Goal: Transaction & Acquisition: Purchase product/service

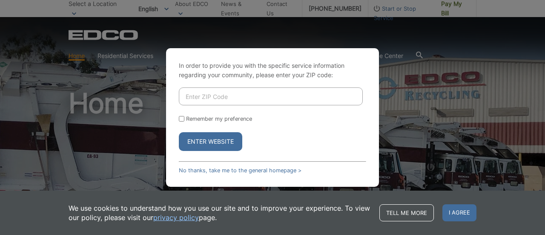
click at [241, 96] on input "Enter ZIP Code" at bounding box center [271, 96] width 184 height 18
type input "91962"
click at [213, 137] on button "Enter Website" at bounding box center [210, 141] width 63 height 19
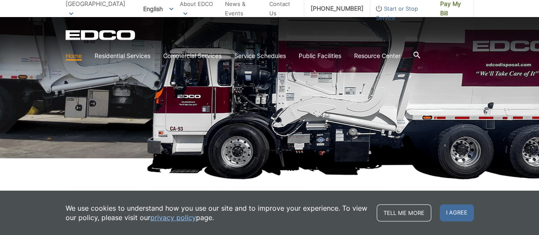
scroll to position [128, 0]
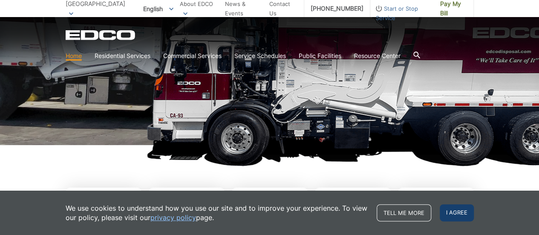
click at [460, 211] on span "I agree" at bounding box center [457, 212] width 34 height 17
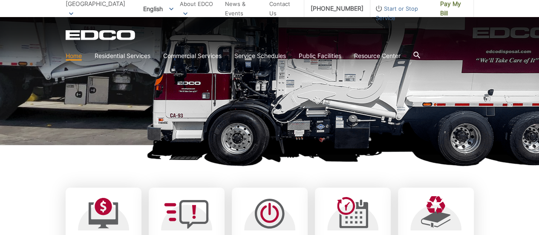
scroll to position [256, 0]
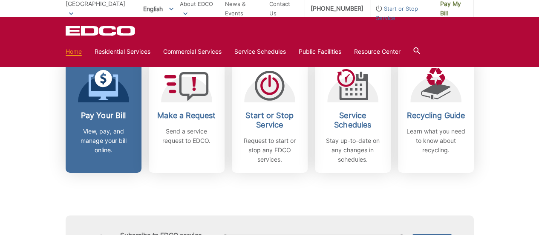
click at [104, 113] on h2 "Pay Your Bill" at bounding box center [103, 115] width 63 height 9
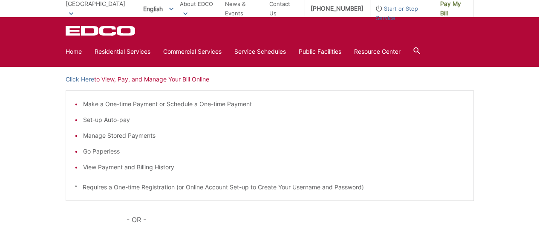
scroll to position [128, 0]
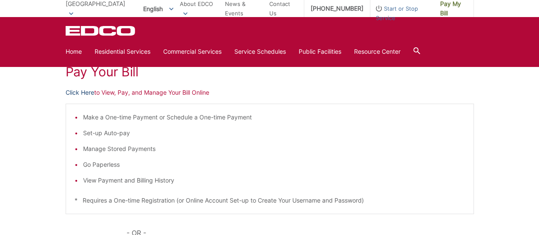
click at [85, 89] on link "Click Here" at bounding box center [80, 92] width 29 height 9
